Goal: Complete application form: Complete application form

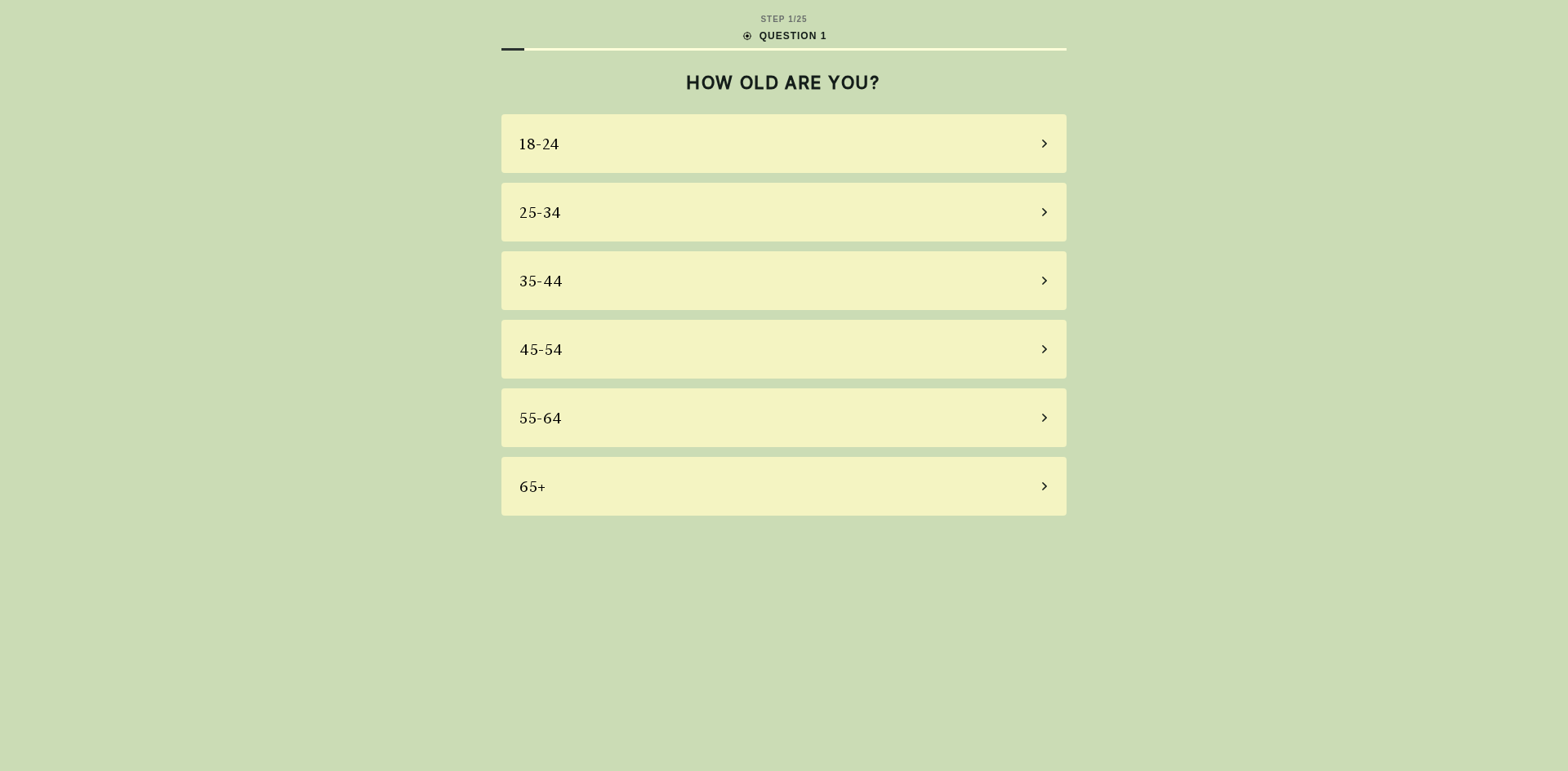
click at [652, 129] on div "18-24" at bounding box center [784, 143] width 565 height 59
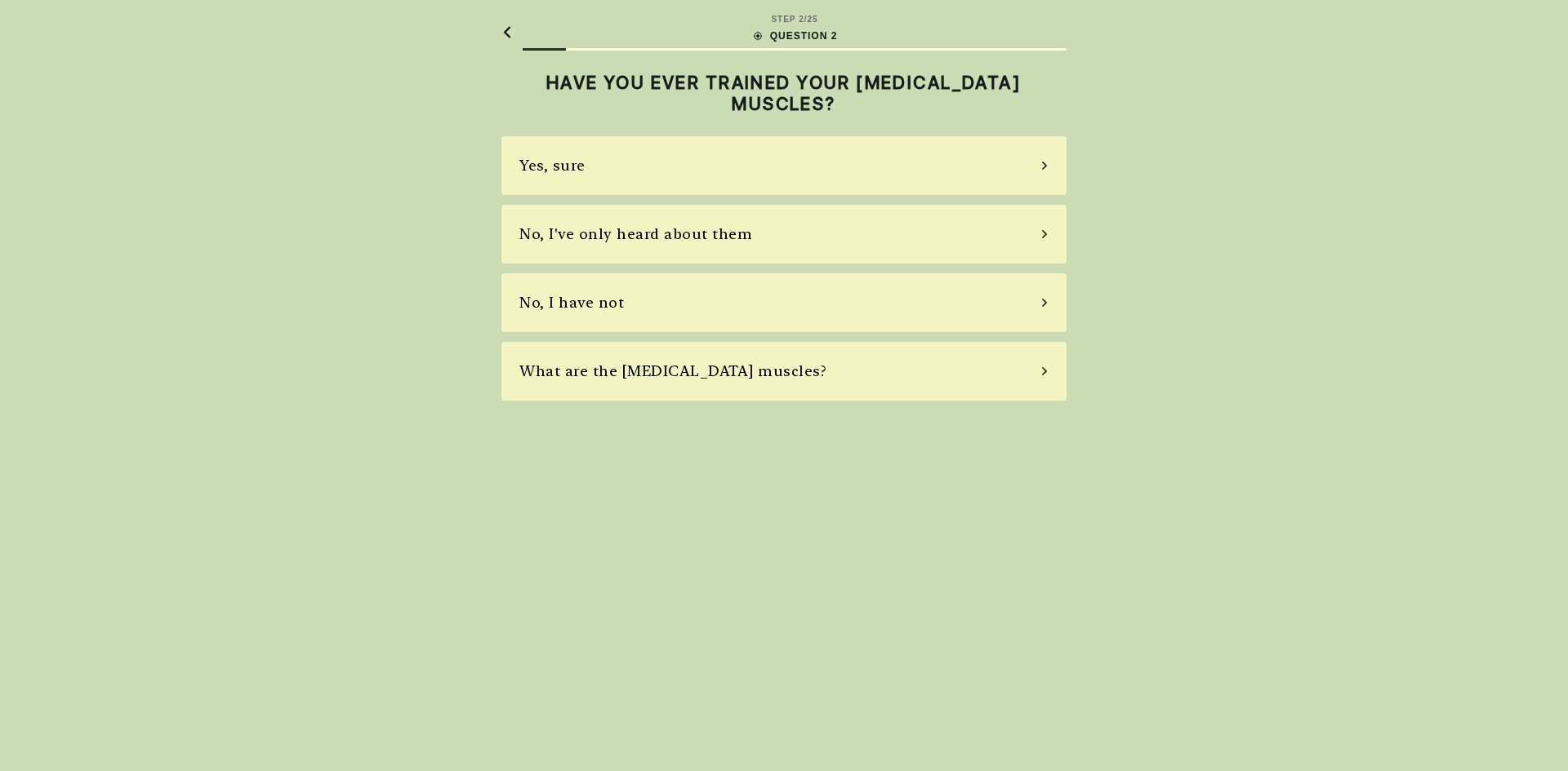
click at [651, 170] on div "Yes, sure" at bounding box center [784, 166] width 565 height 59
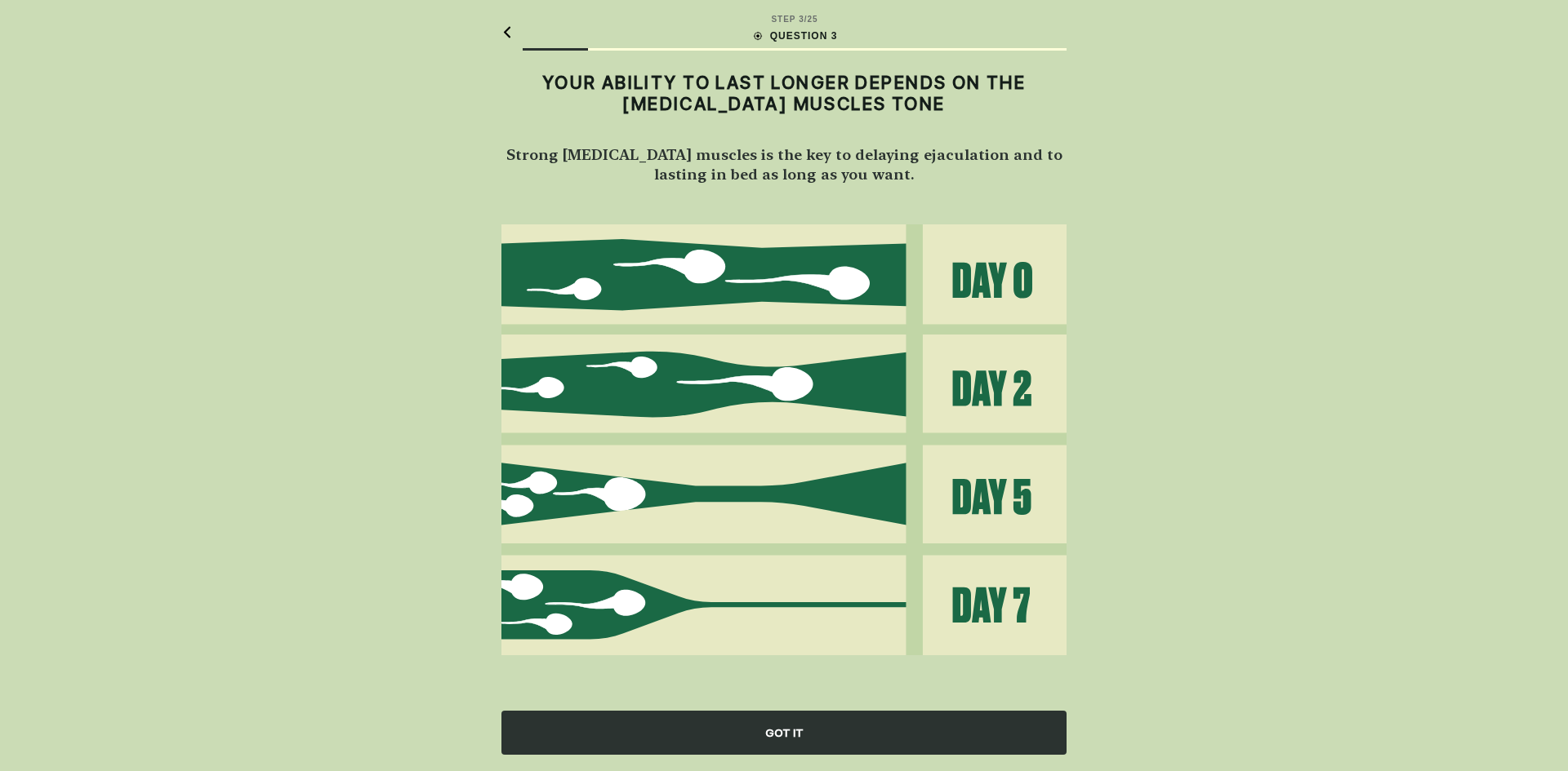
click at [730, 733] on div "GOT IT" at bounding box center [784, 732] width 565 height 44
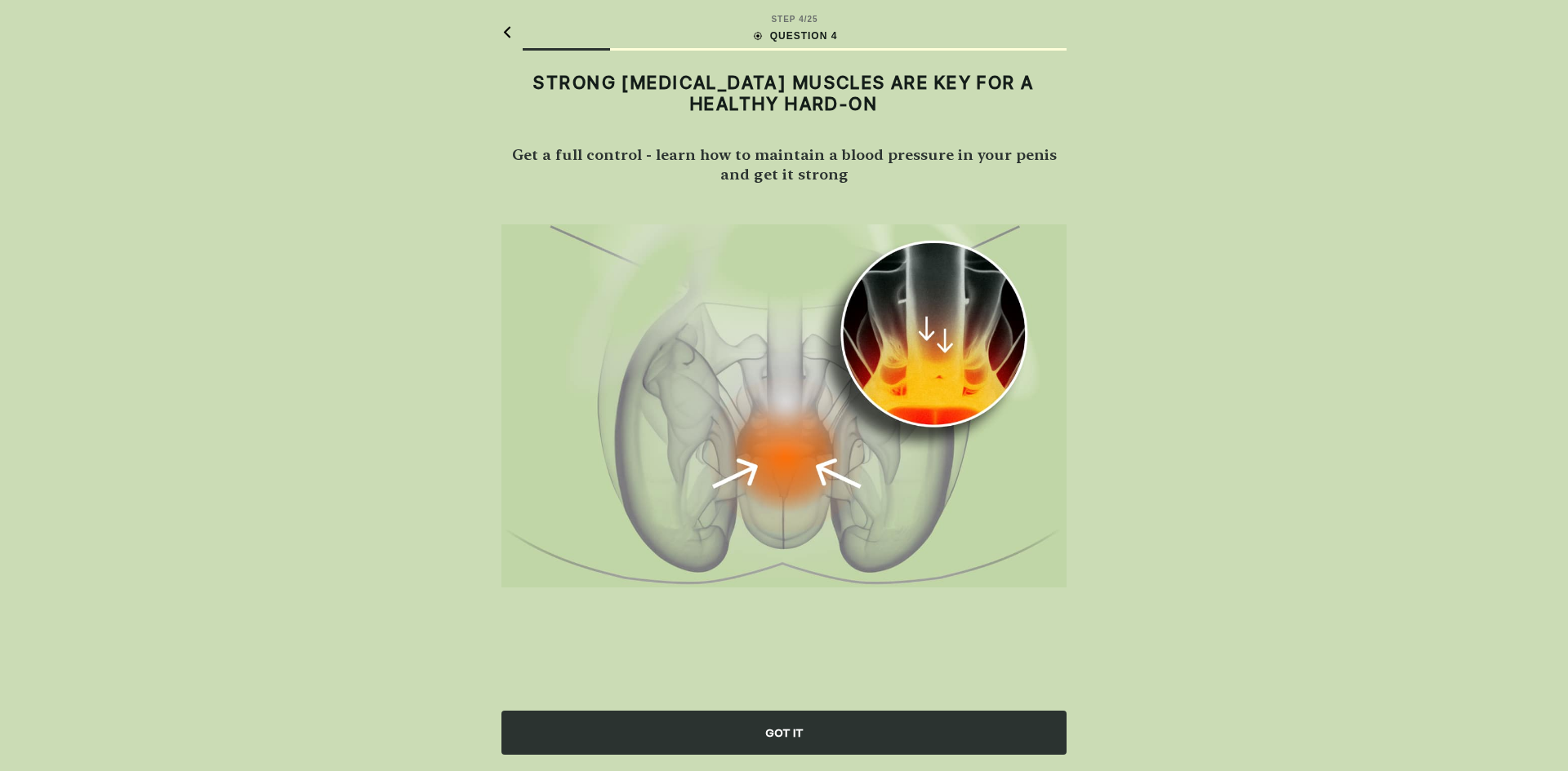
click at [730, 731] on div "GOT IT" at bounding box center [784, 732] width 565 height 44
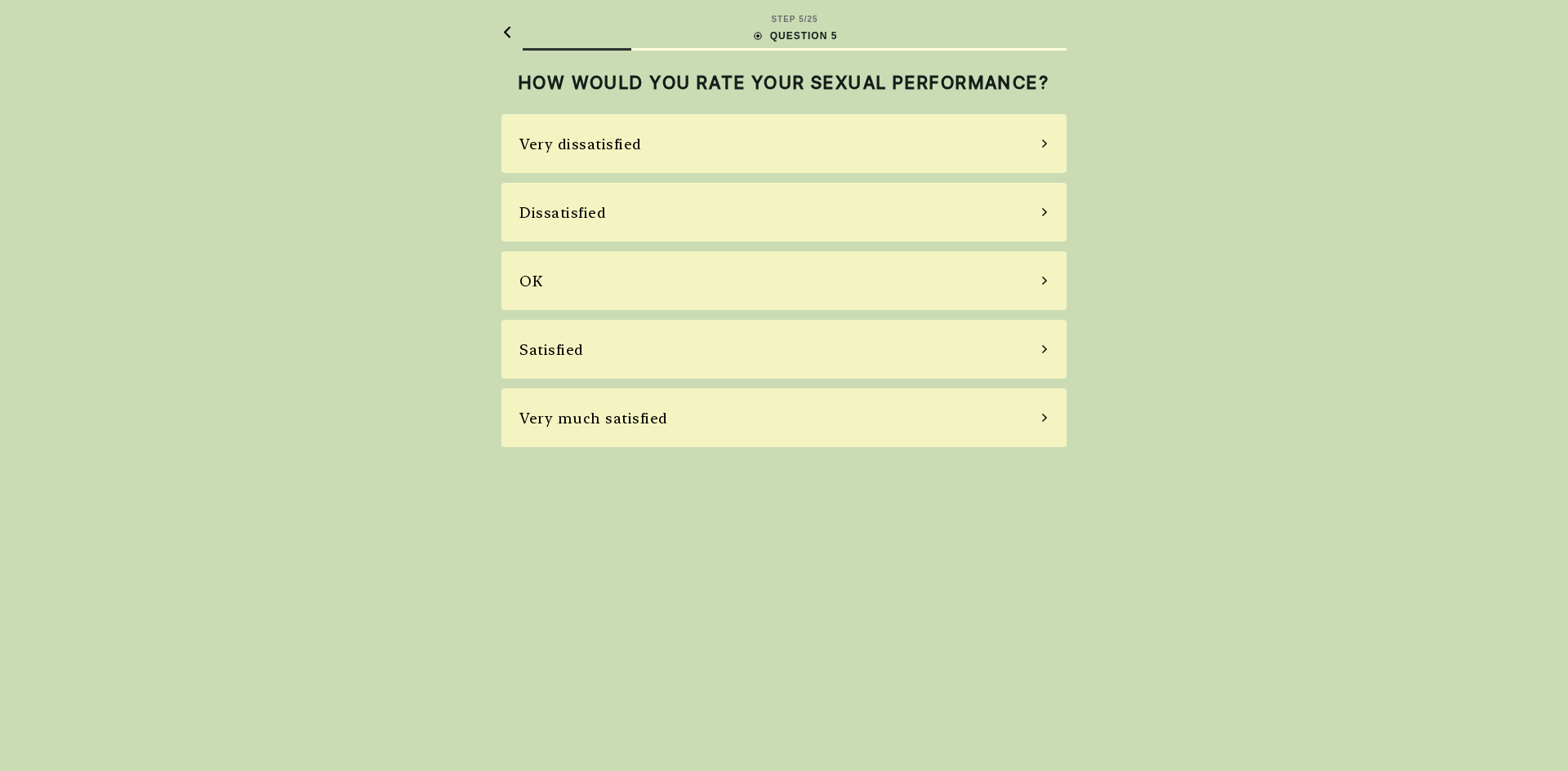
click at [638, 283] on div "OK" at bounding box center [784, 280] width 565 height 59
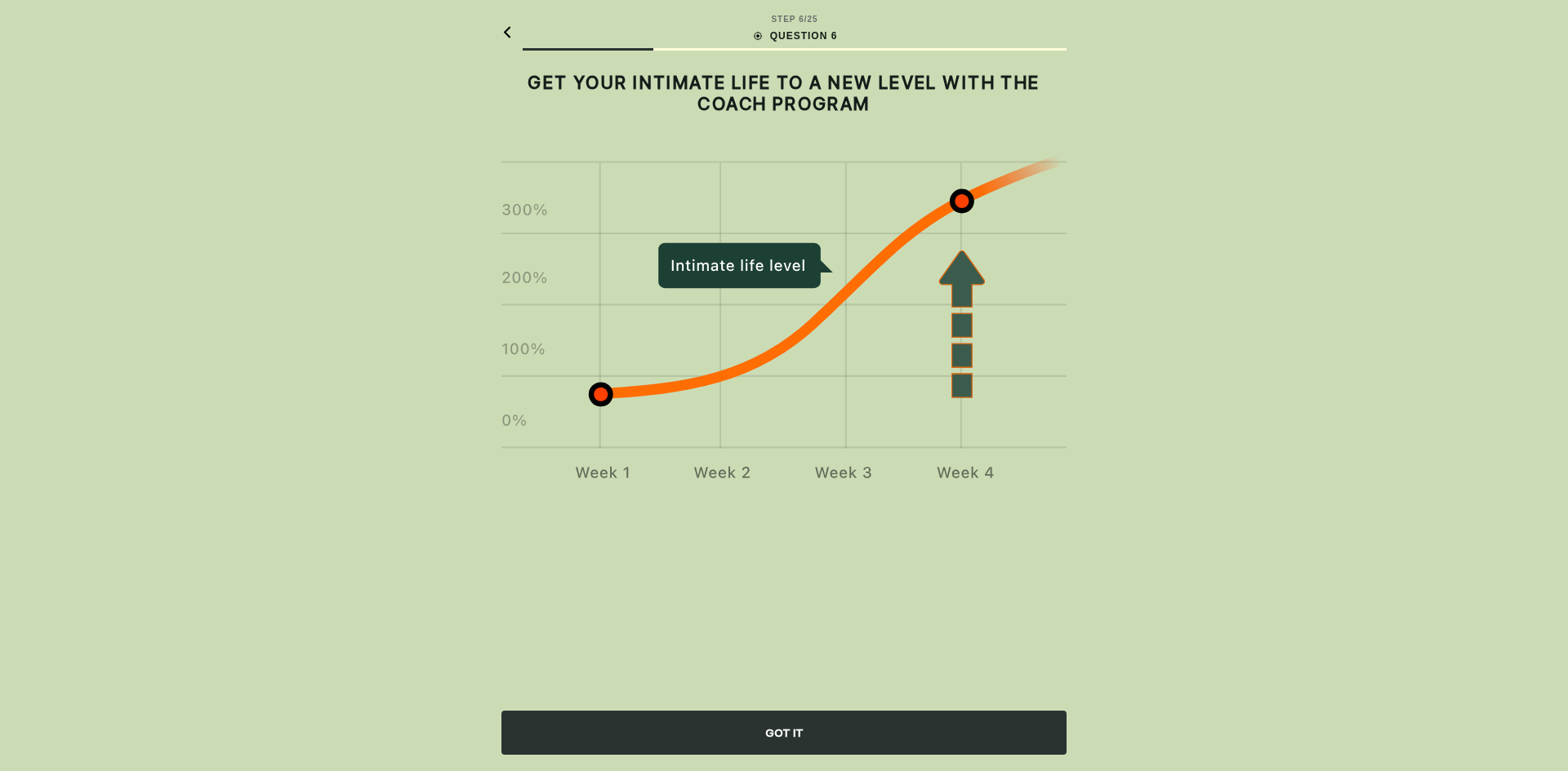
click at [676, 747] on div "GOT IT" at bounding box center [784, 732] width 565 height 44
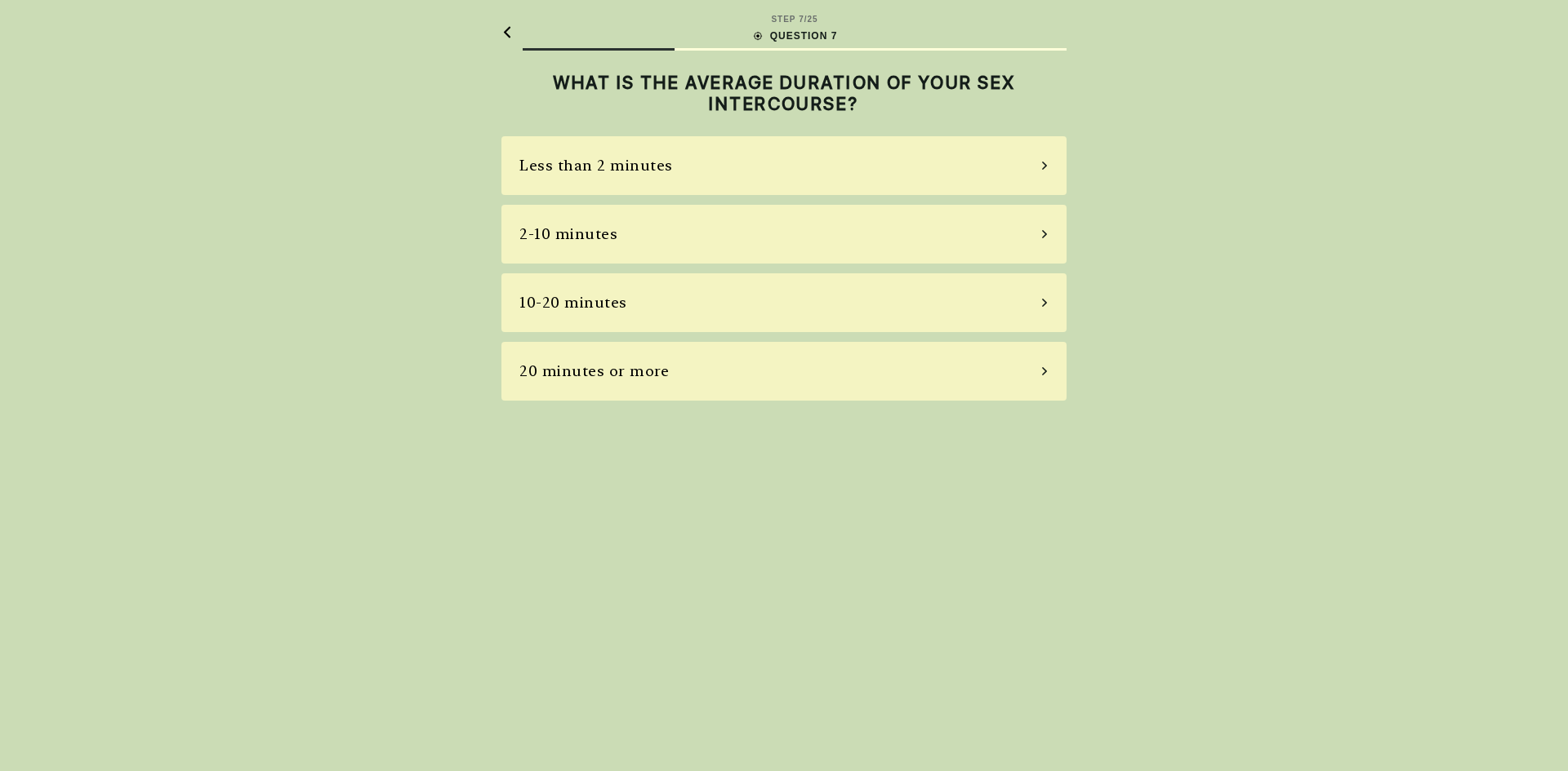
click at [639, 255] on div "2-10 minutes" at bounding box center [784, 234] width 565 height 59
click at [643, 307] on div "Most of the time" at bounding box center [784, 303] width 565 height 59
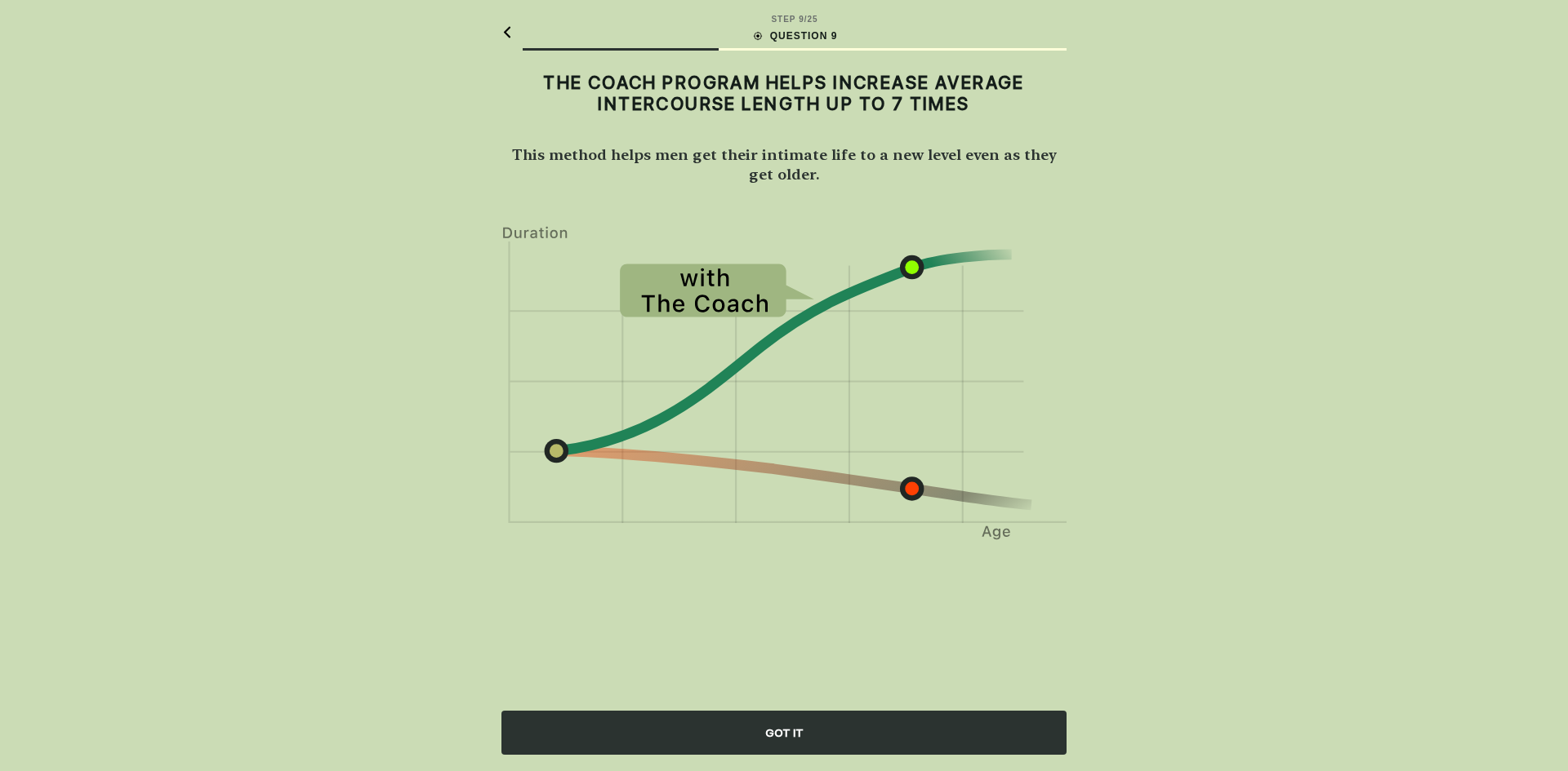
click at [699, 725] on div "GOT IT" at bounding box center [784, 732] width 565 height 44
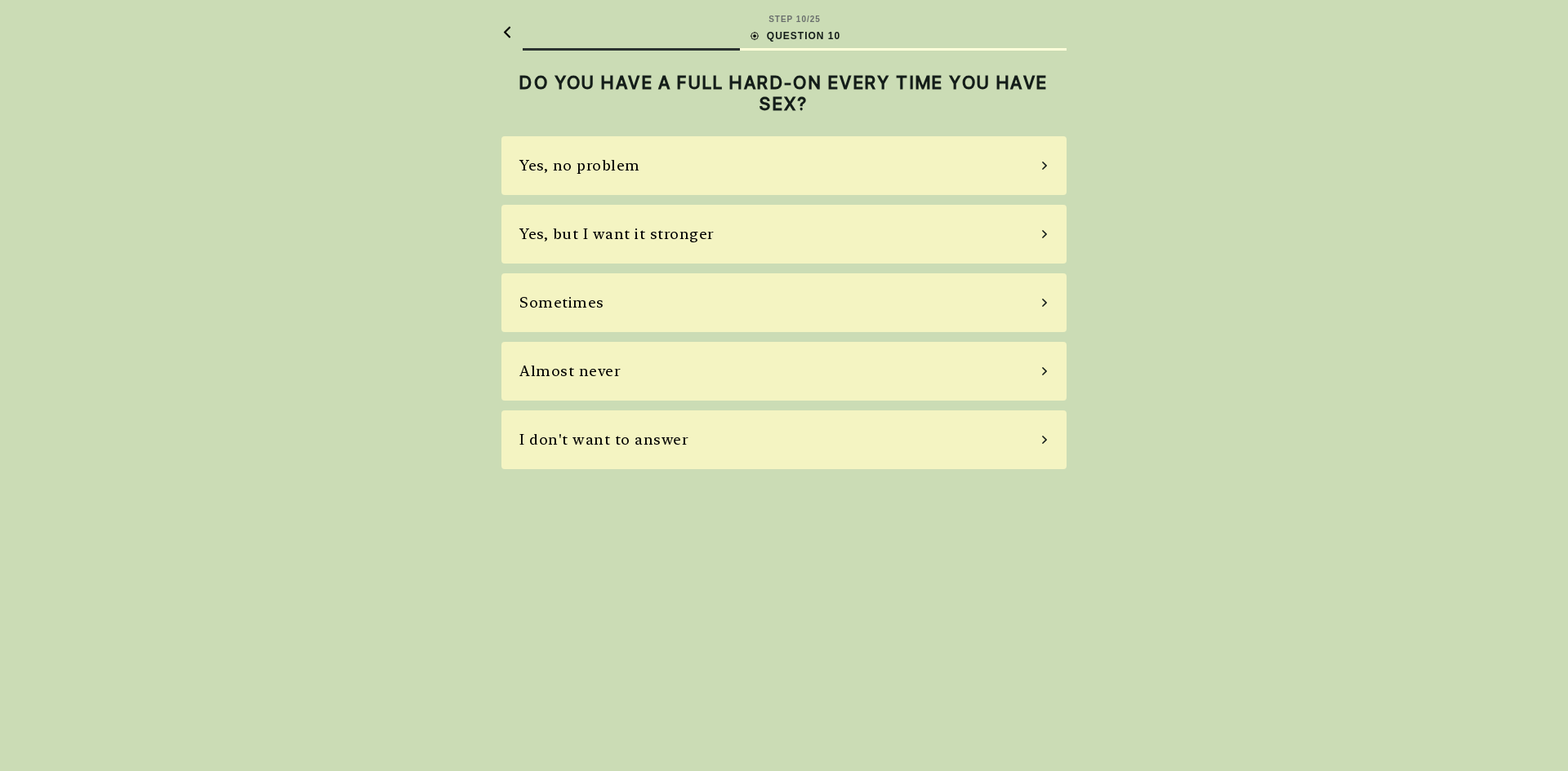
click at [677, 326] on div "Sometimes" at bounding box center [784, 303] width 565 height 59
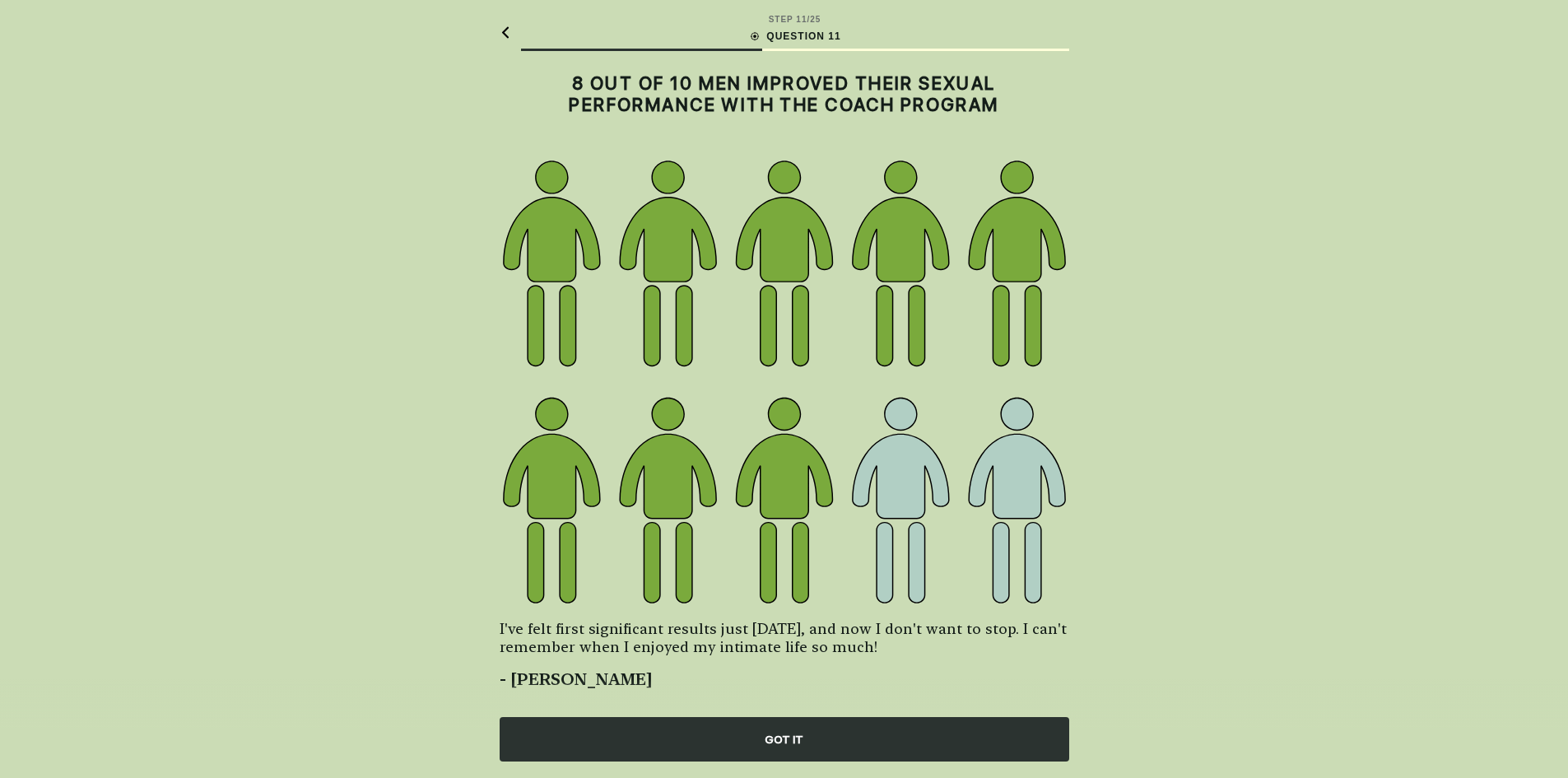
click at [740, 739] on div "GOT IT" at bounding box center [784, 739] width 570 height 45
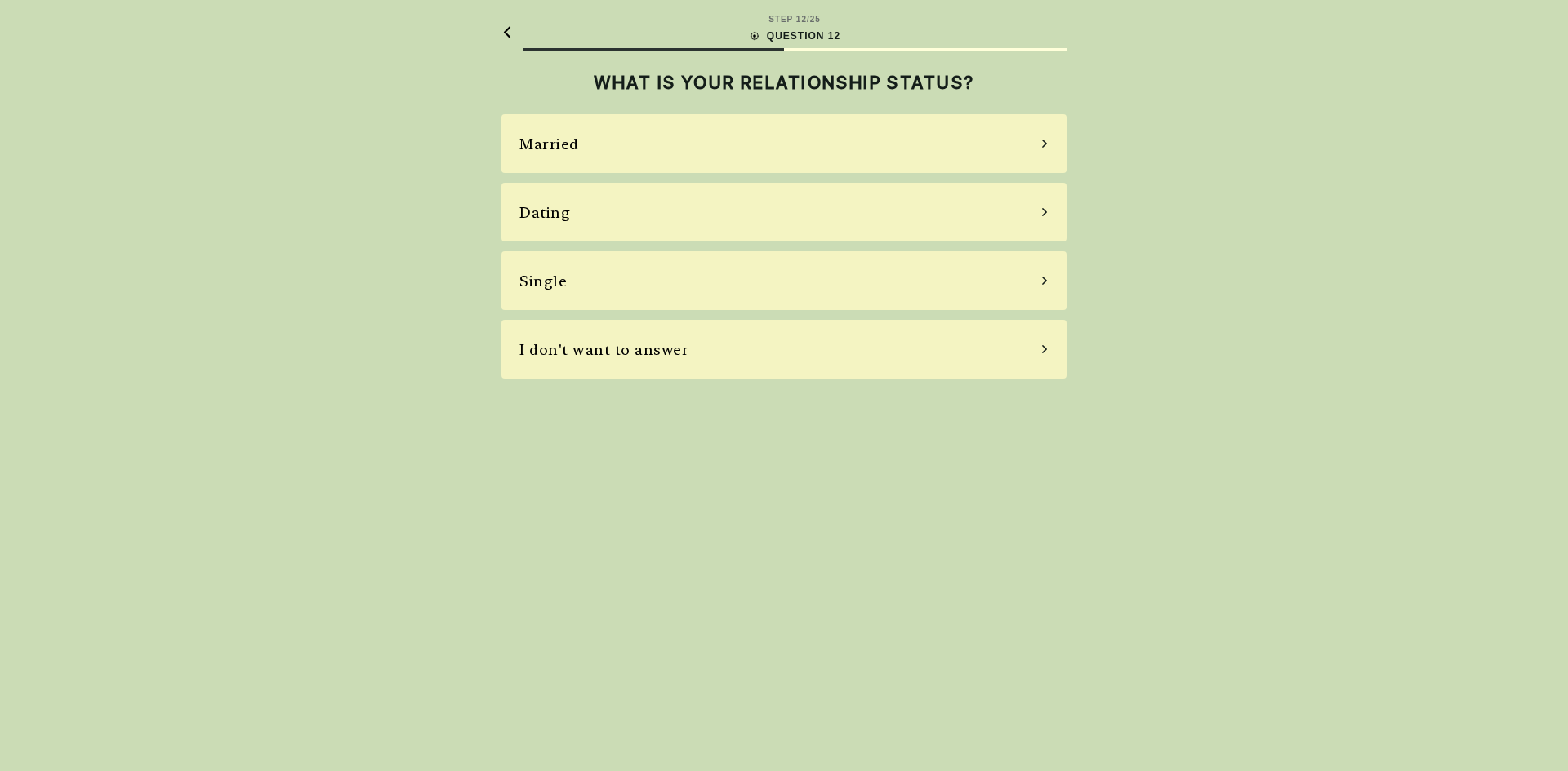
click at [721, 289] on div "Single" at bounding box center [784, 280] width 565 height 59
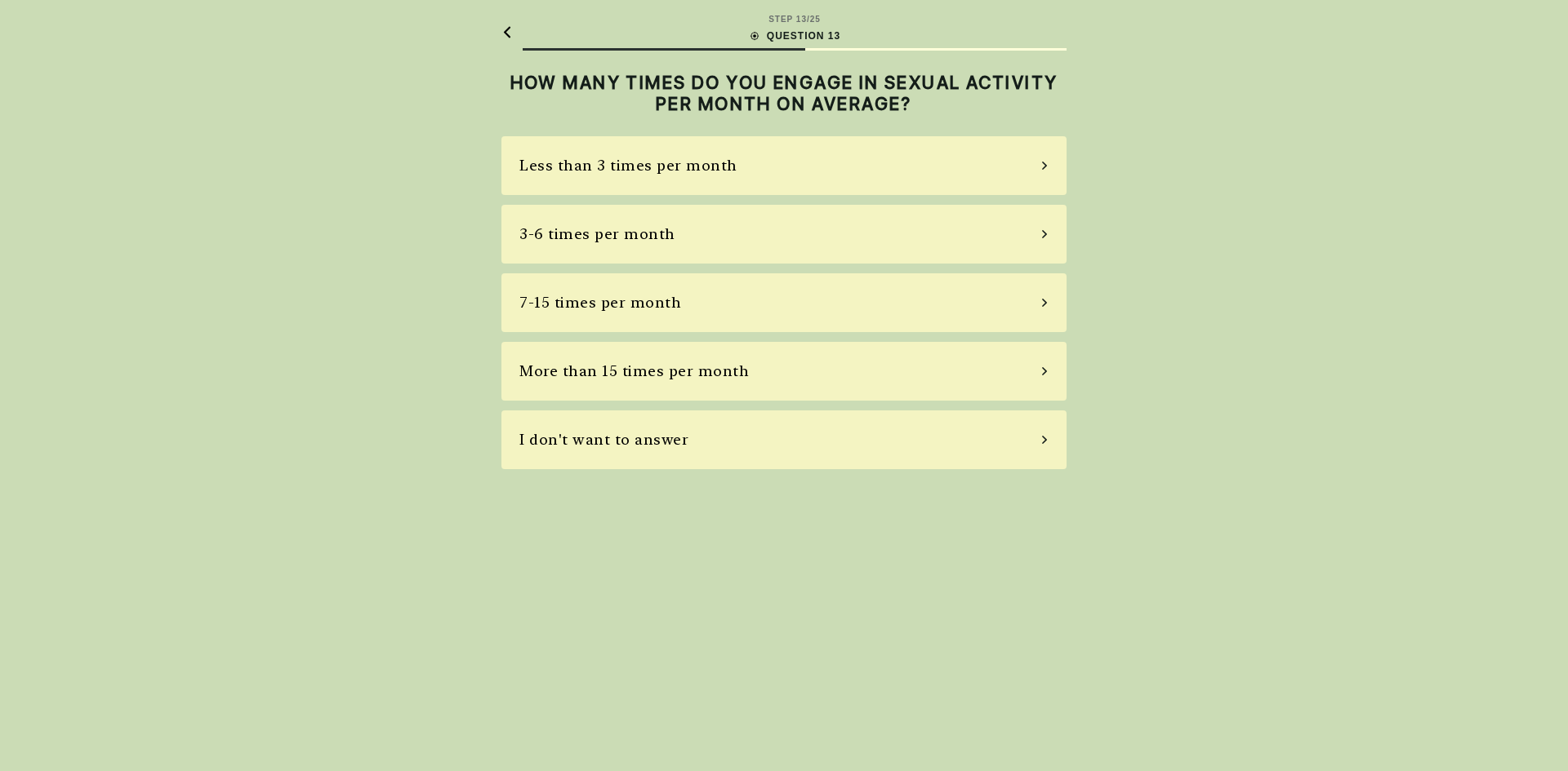
click at [748, 417] on div "I don't want to answer" at bounding box center [784, 439] width 565 height 59
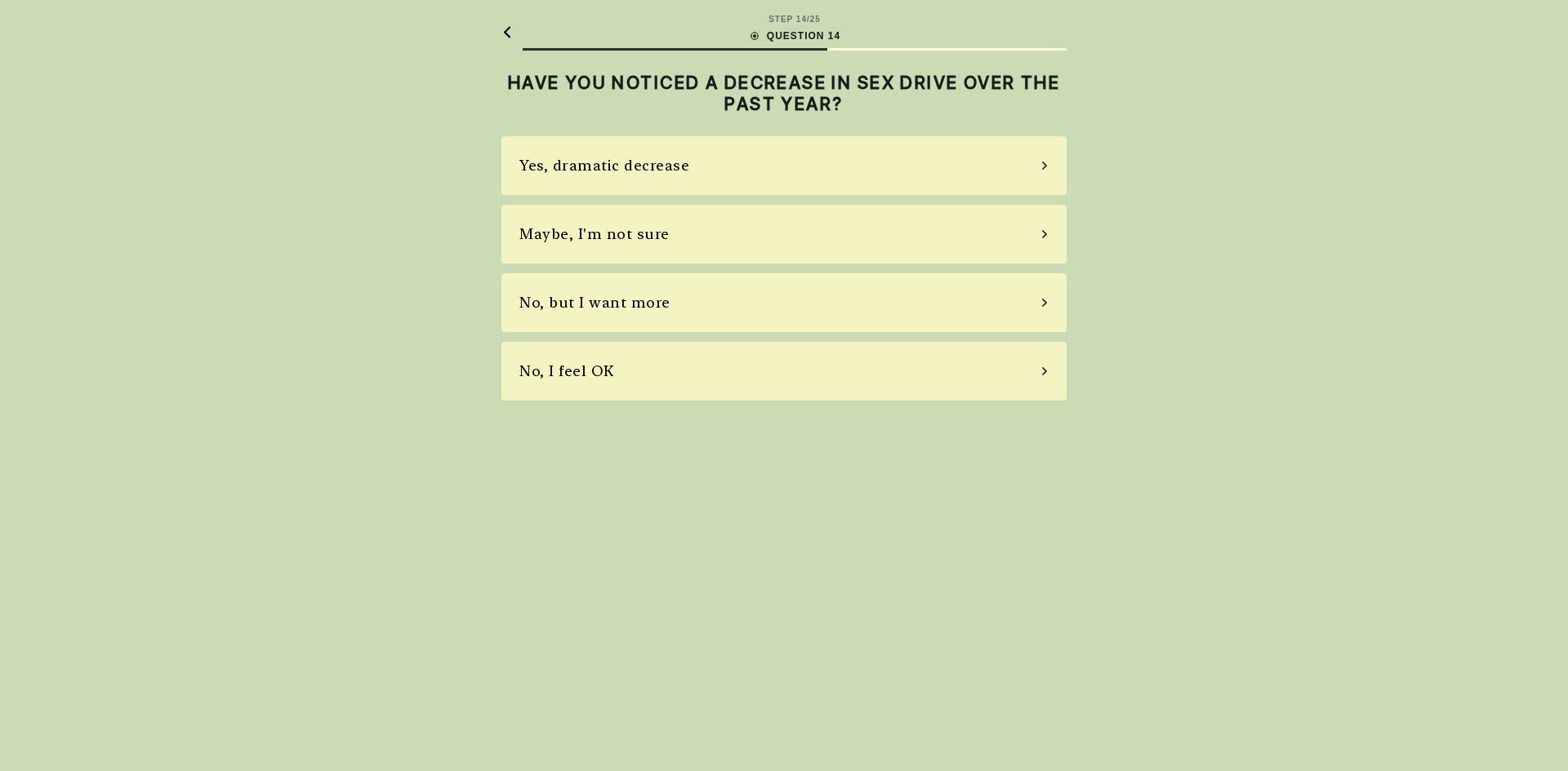
click at [745, 356] on div "No, I feel OK" at bounding box center [784, 371] width 565 height 59
click at [773, 299] on div "No, I don't" at bounding box center [784, 303] width 565 height 59
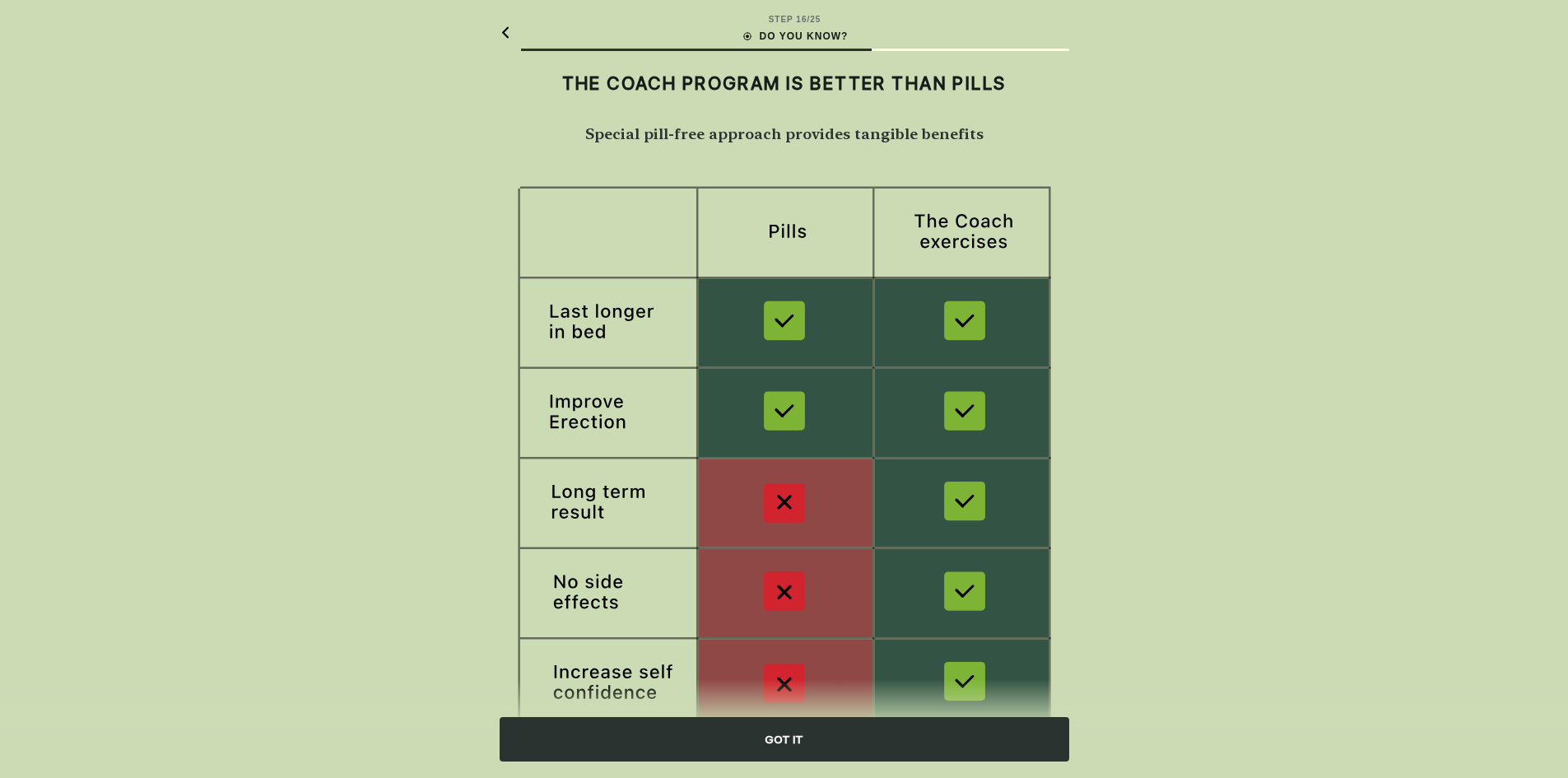
click at [785, 730] on div "GOT IT" at bounding box center [784, 739] width 570 height 45
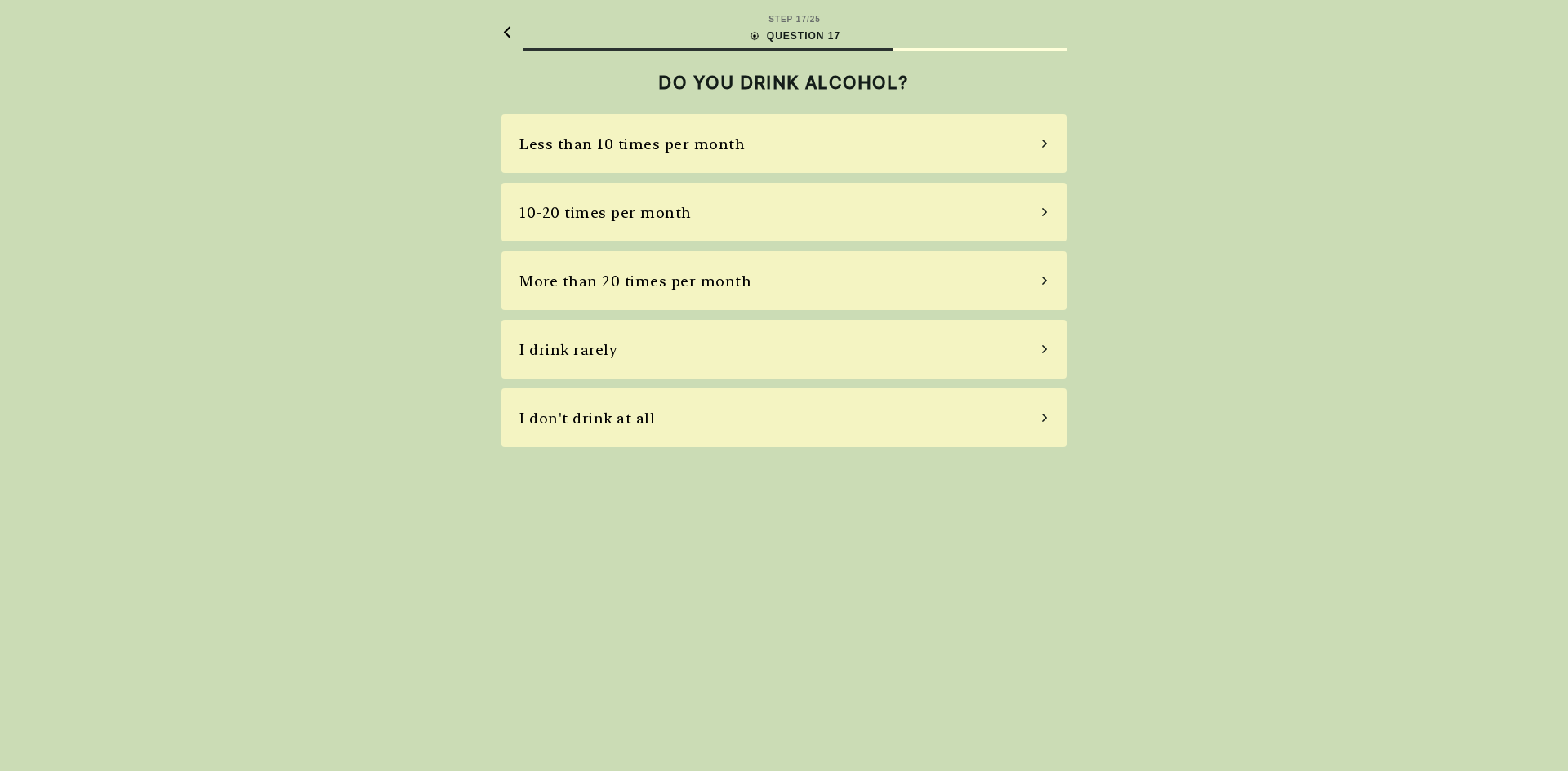
click at [737, 357] on div "I drink rarely" at bounding box center [784, 349] width 565 height 59
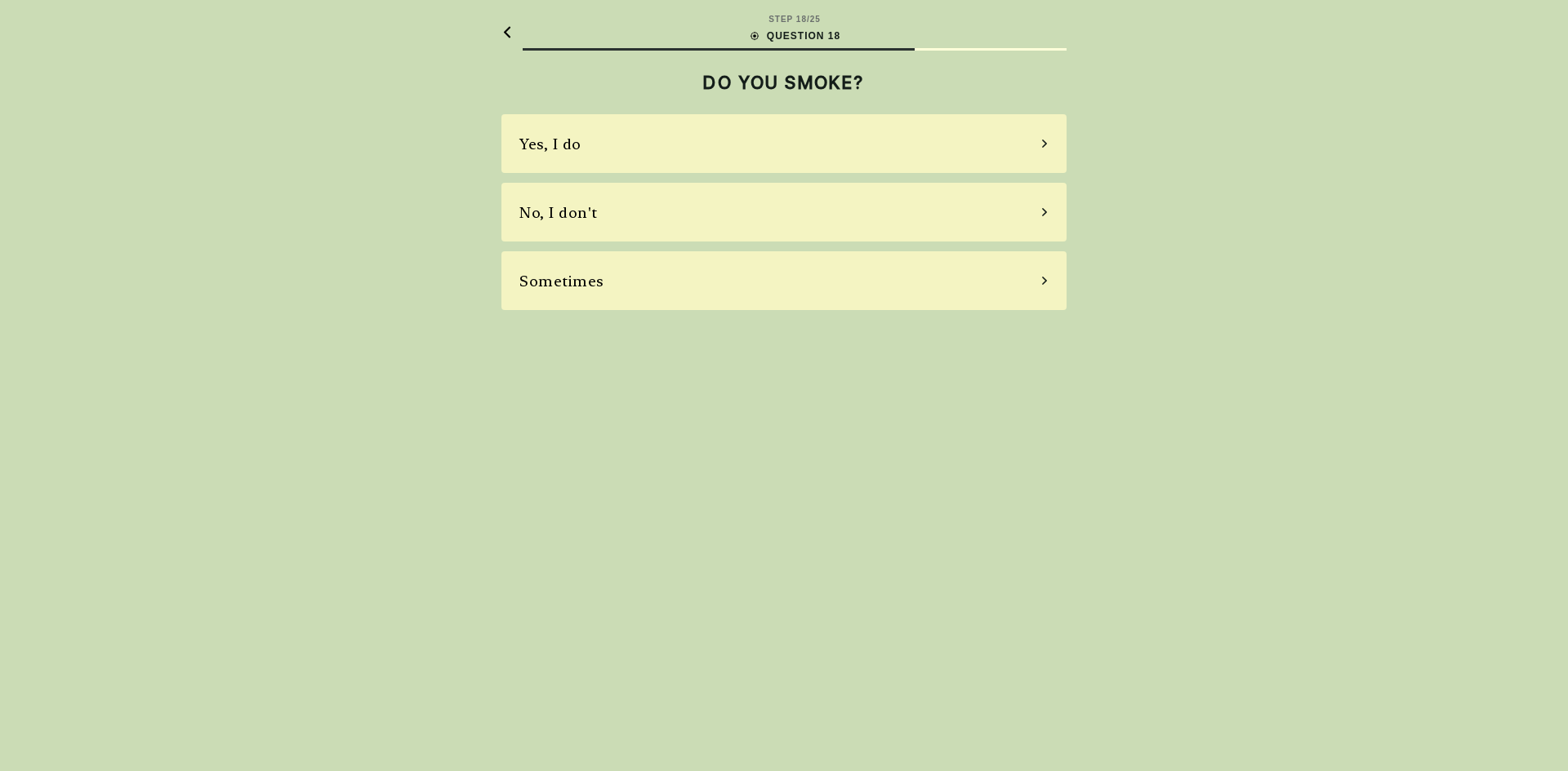
click at [743, 248] on div "Yes, I do No, I don't Sometimes" at bounding box center [784, 212] width 565 height 196
click at [734, 276] on div "Sometimes" at bounding box center [784, 280] width 565 height 59
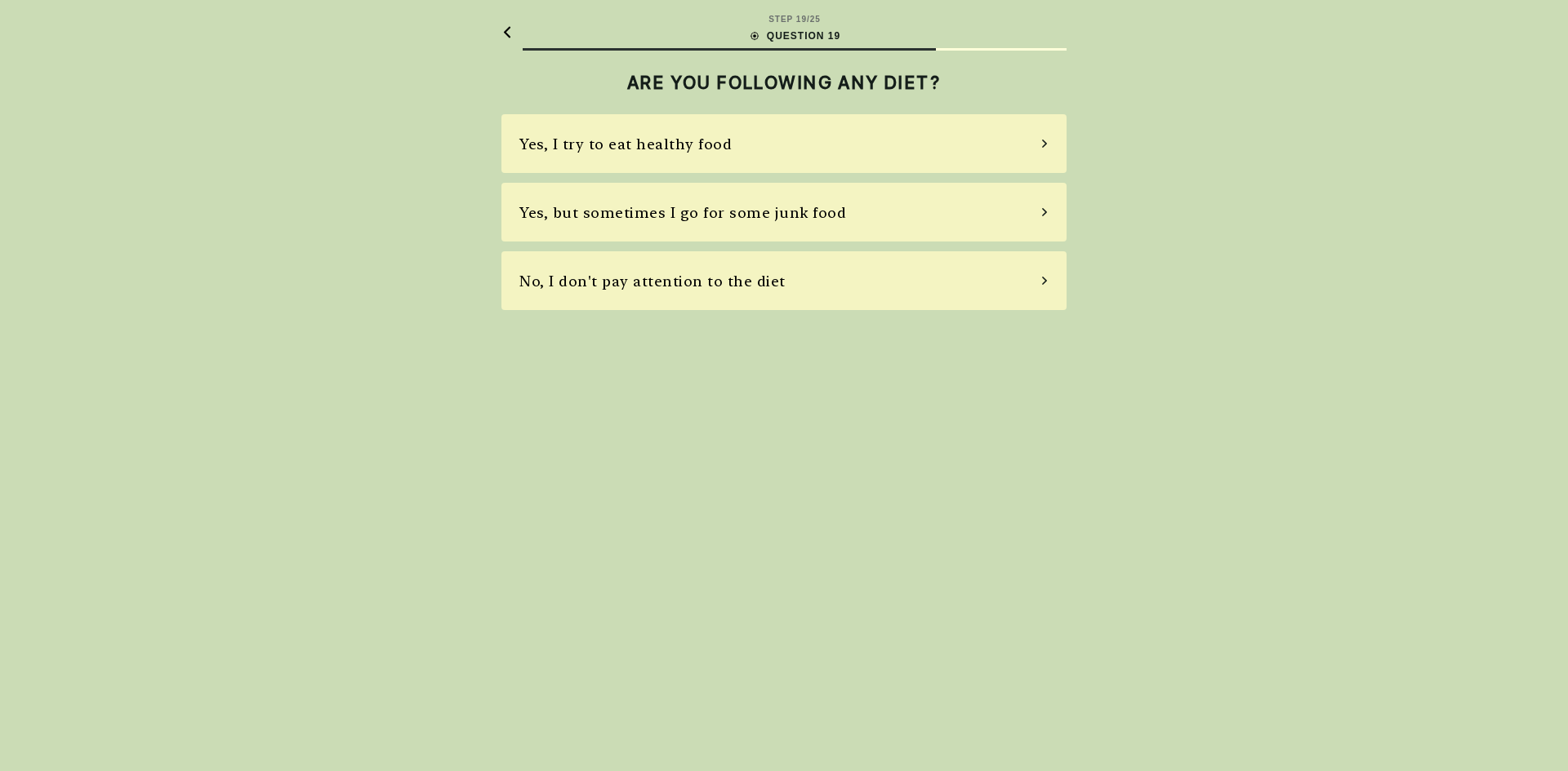
click at [707, 244] on div "Yes, I try to eat healthy food Yes, but sometimes I go for some junk food No, I…" at bounding box center [784, 212] width 565 height 196
click at [714, 271] on div "No, I don't pay attention to the diet" at bounding box center [652, 281] width 266 height 22
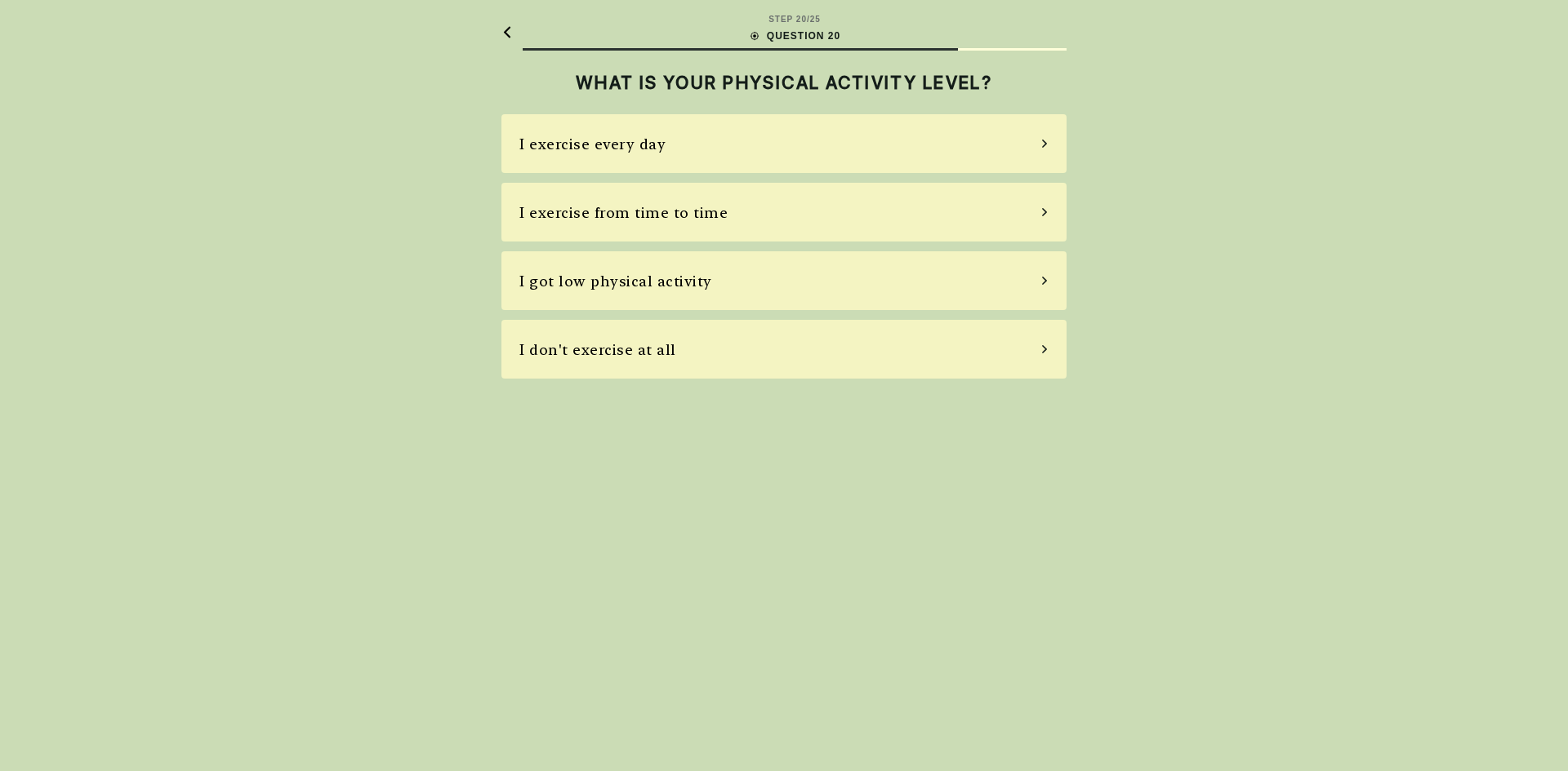
click at [714, 273] on div "I got low physical activity" at bounding box center [784, 280] width 565 height 59
click at [712, 300] on div "No stress at all" at bounding box center [784, 280] width 565 height 59
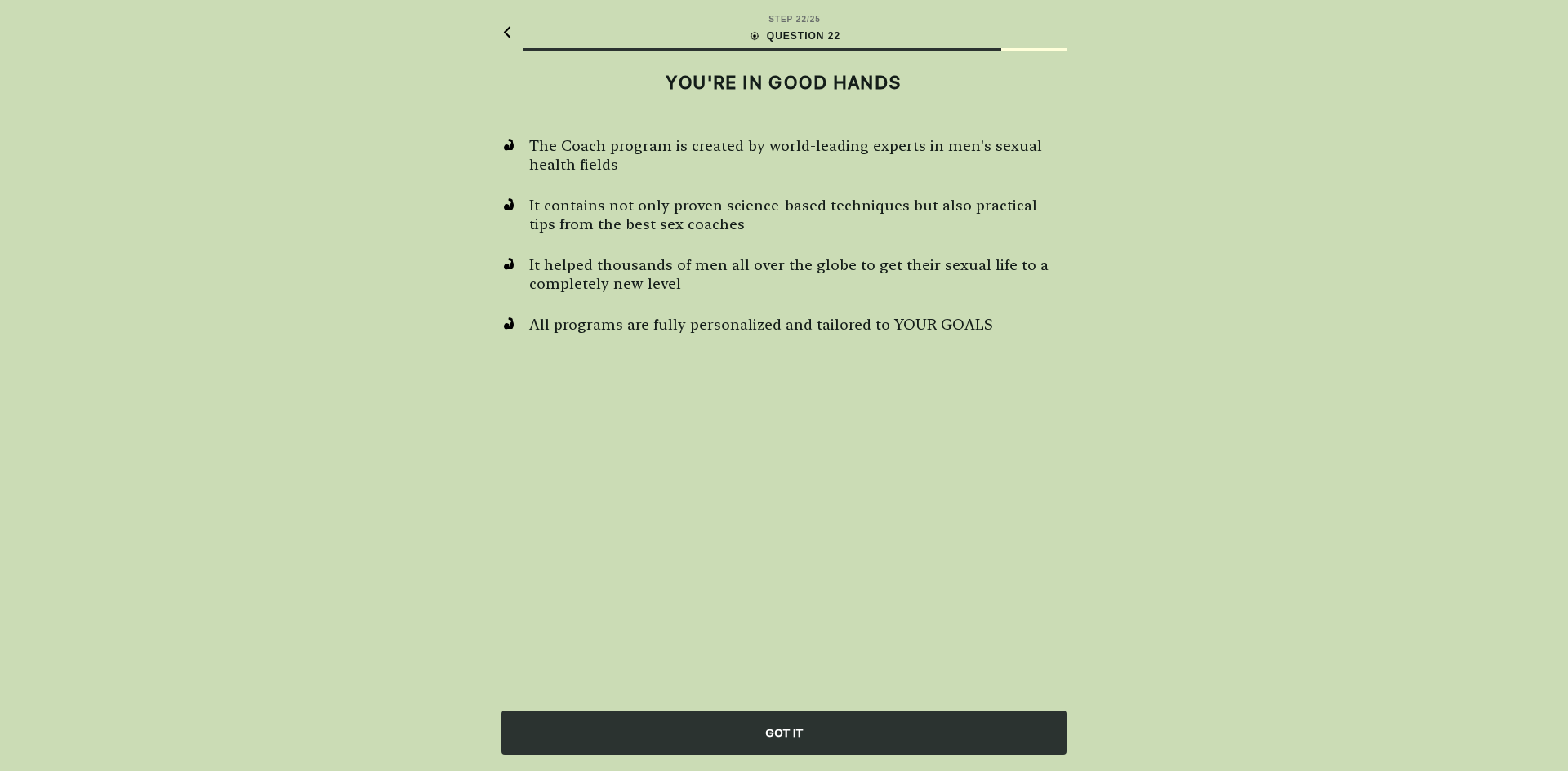
click at [827, 731] on div "GOT IT" at bounding box center [784, 732] width 565 height 44
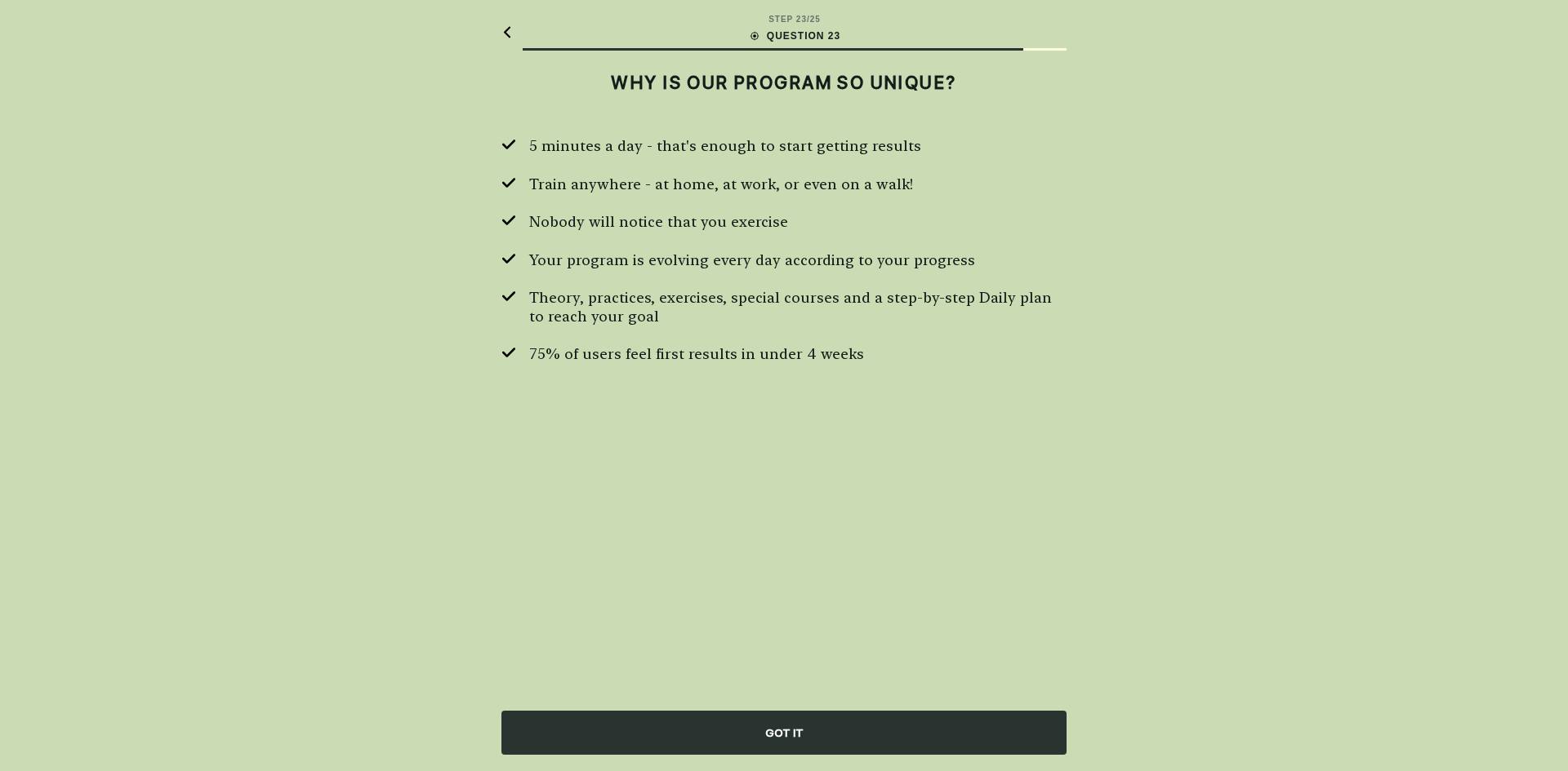
click at [827, 731] on div "GOT IT" at bounding box center [784, 732] width 565 height 44
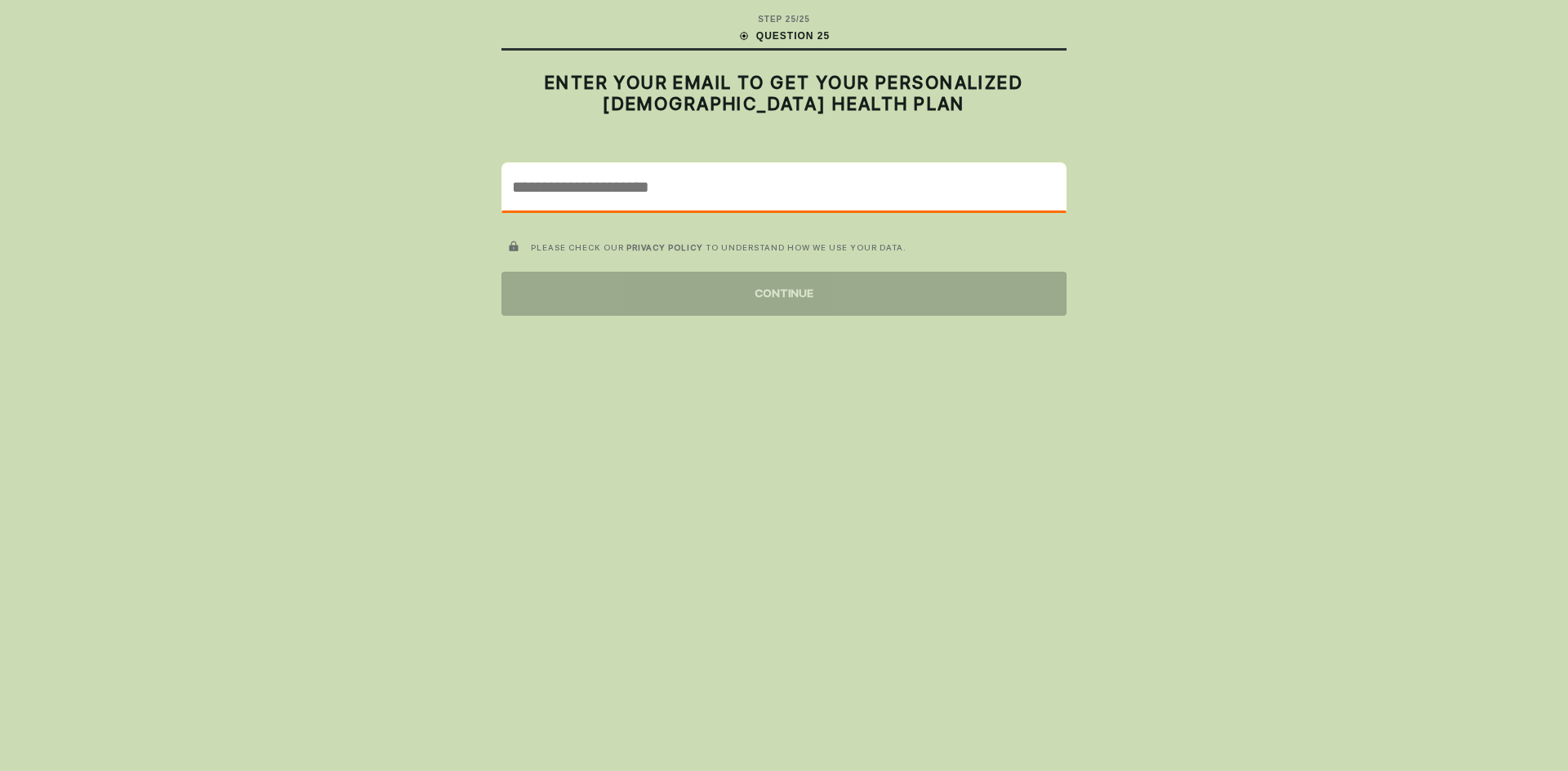
click at [611, 183] on input "email" at bounding box center [783, 187] width 564 height 48
type input "**********"
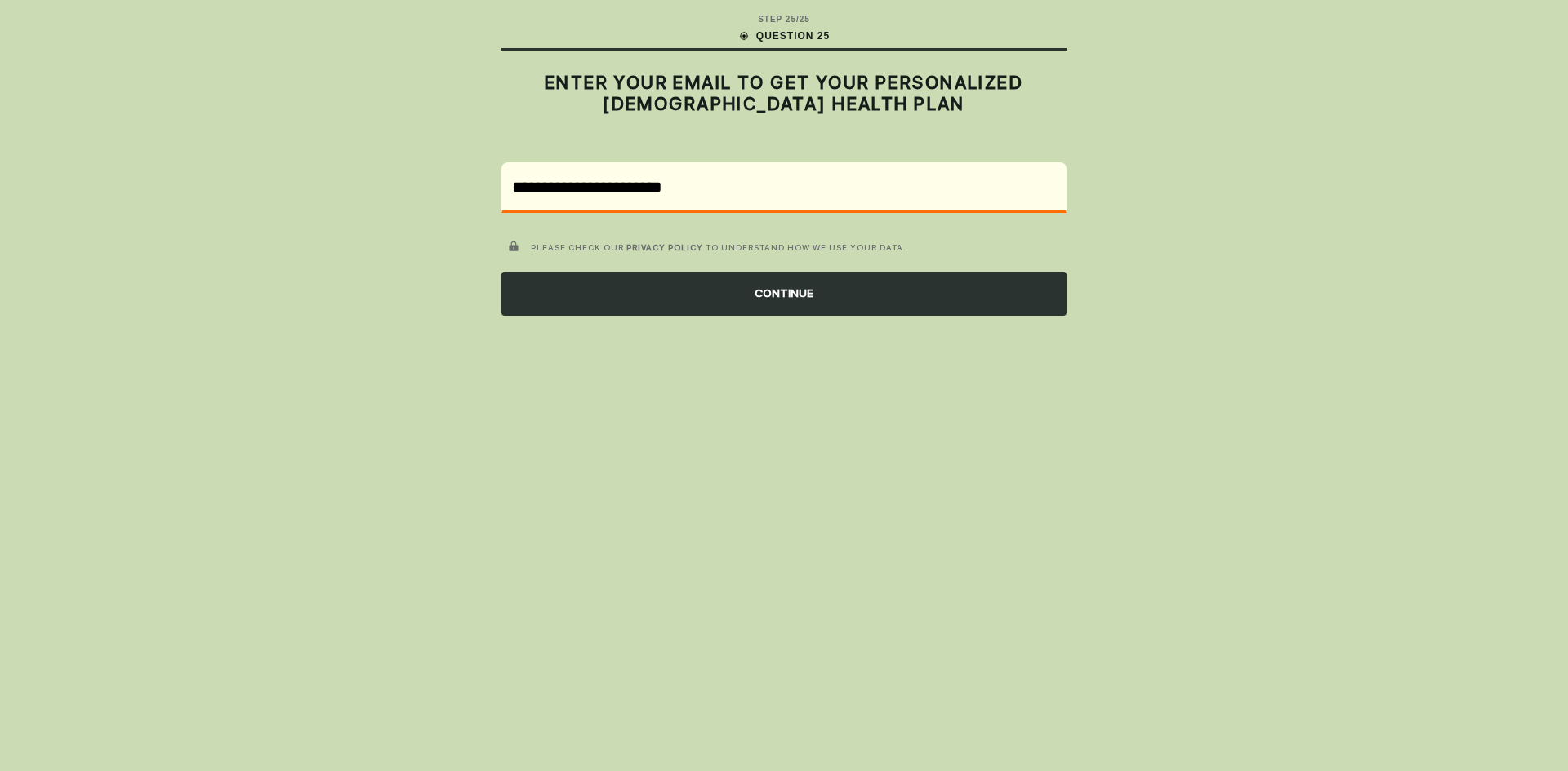
click at [642, 293] on div "CONTINUE" at bounding box center [784, 294] width 565 height 44
